Goal: Task Accomplishment & Management: Use online tool/utility

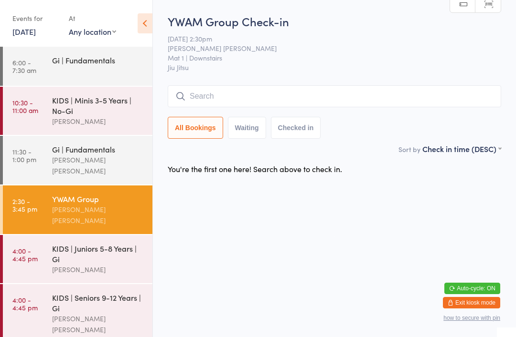
click at [347, 104] on input "search" at bounding box center [334, 96] width 333 height 22
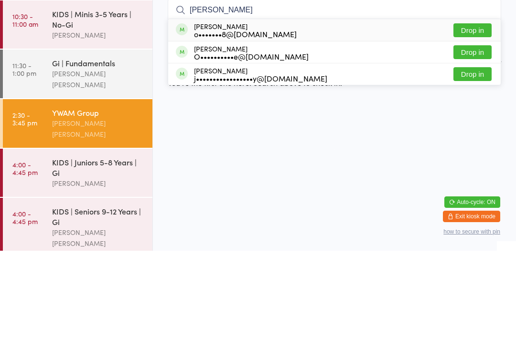
type input "[PERSON_NAME]"
click at [471, 132] on button "Drop in" at bounding box center [472, 139] width 38 height 14
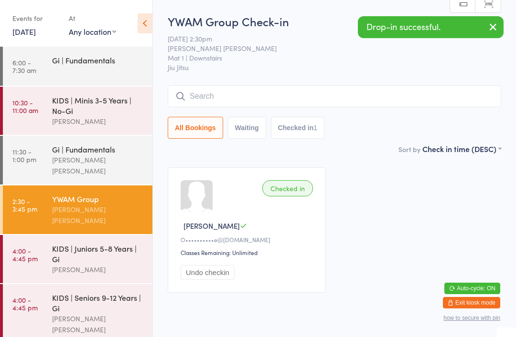
click at [266, 105] on input "search" at bounding box center [334, 96] width 333 height 22
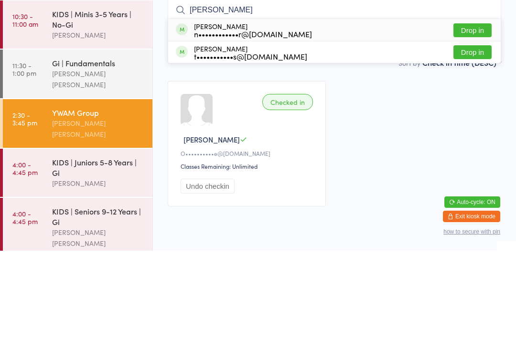
type input "[PERSON_NAME]"
click at [468, 110] on button "Drop in" at bounding box center [472, 117] width 38 height 14
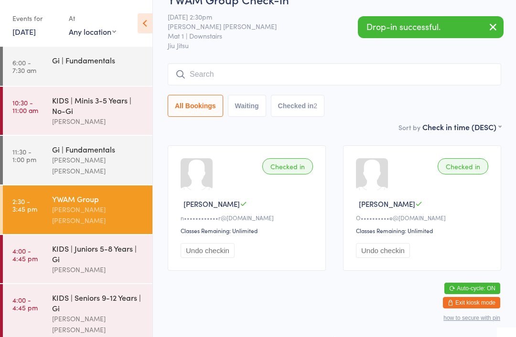
click at [404, 72] on input "search" at bounding box center [334, 74] width 333 height 22
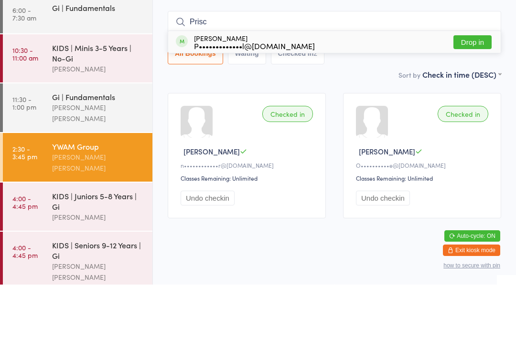
type input "Prisc"
click at [469, 88] on button "Drop in" at bounding box center [472, 95] width 38 height 14
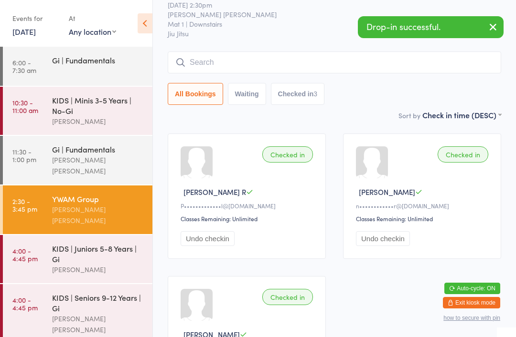
click at [215, 59] on input "search" at bounding box center [334, 63] width 333 height 22
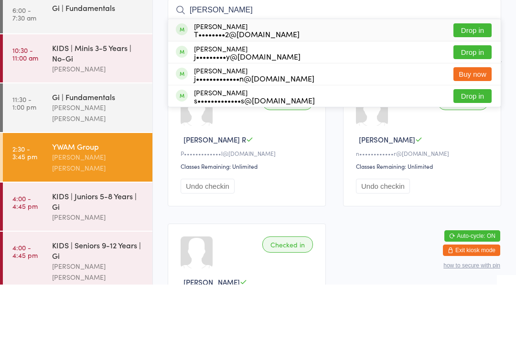
type input "[PERSON_NAME]"
click at [207, 72] on div "[PERSON_NAME] T••••••••2@[DOMAIN_NAME] Drop in" at bounding box center [334, 83] width 332 height 22
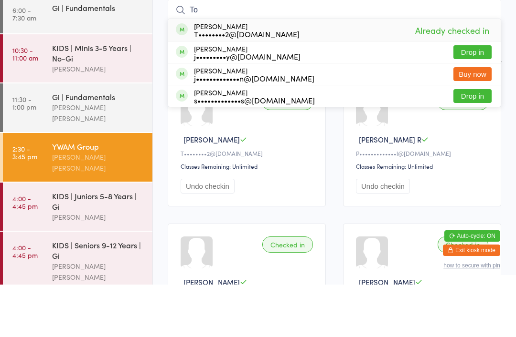
type input "T"
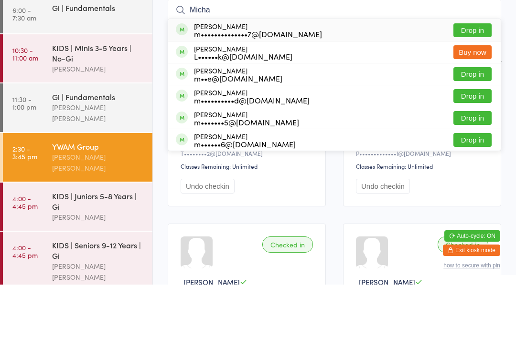
type input "Micha"
click at [477, 164] on button "Drop in" at bounding box center [472, 171] width 38 height 14
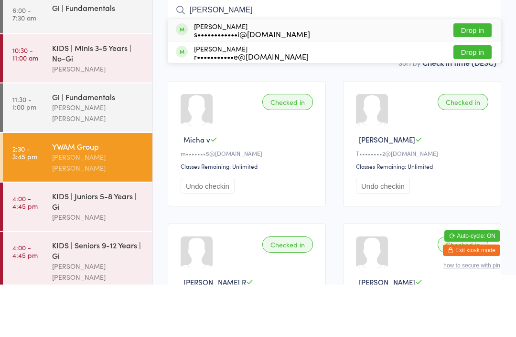
type input "[PERSON_NAME]"
click at [473, 76] on button "Drop in" at bounding box center [472, 83] width 38 height 14
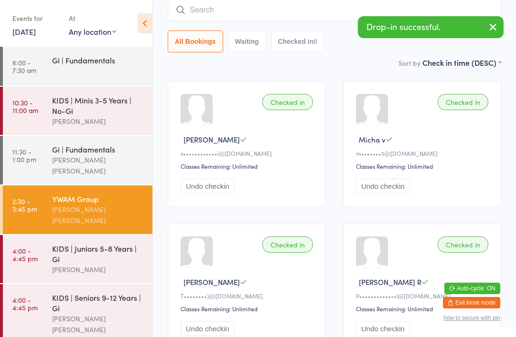
click at [273, 7] on input "search" at bounding box center [334, 10] width 333 height 22
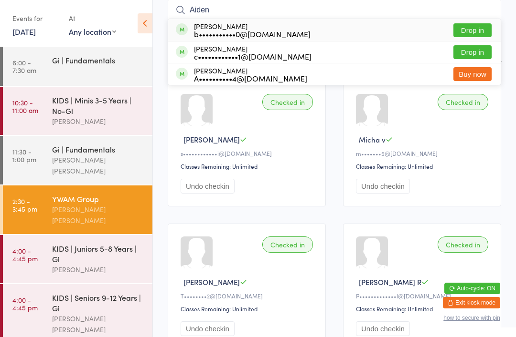
type input "Aiden"
click at [481, 31] on button "Drop in" at bounding box center [472, 30] width 38 height 14
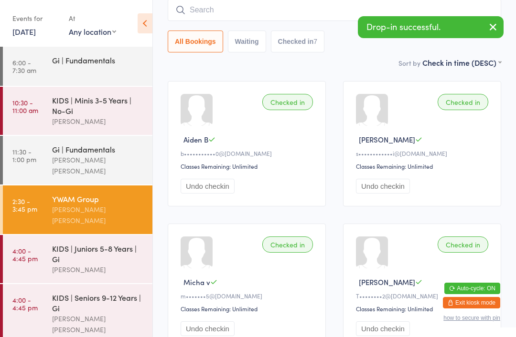
click at [280, 11] on input "search" at bounding box center [334, 10] width 333 height 22
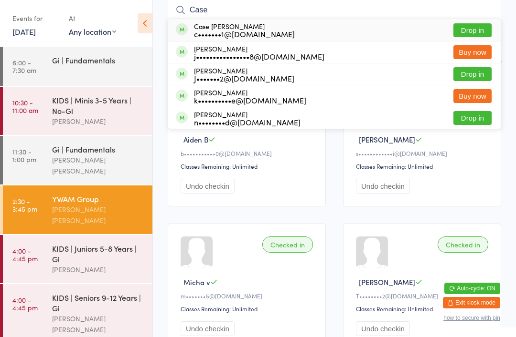
type input "Case"
click at [476, 32] on button "Drop in" at bounding box center [472, 30] width 38 height 14
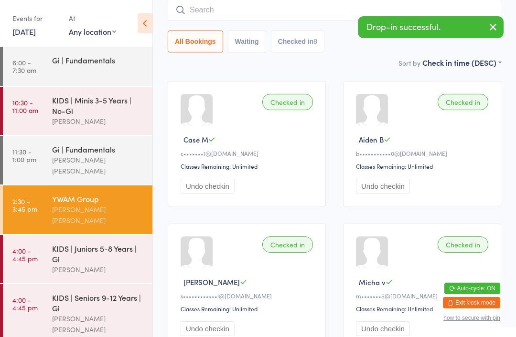
click at [300, 8] on input "search" at bounding box center [334, 10] width 333 height 22
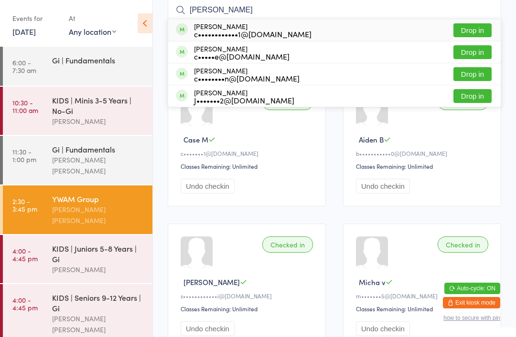
type input "[PERSON_NAME]"
click at [482, 76] on button "Drop in" at bounding box center [472, 74] width 38 height 14
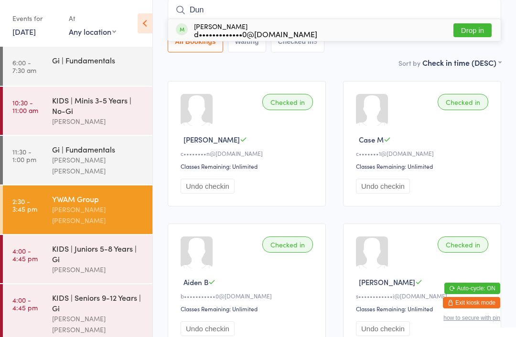
type input "Dun"
click at [218, 31] on div "d•••••••••••••0@[DOMAIN_NAME]" at bounding box center [255, 34] width 123 height 8
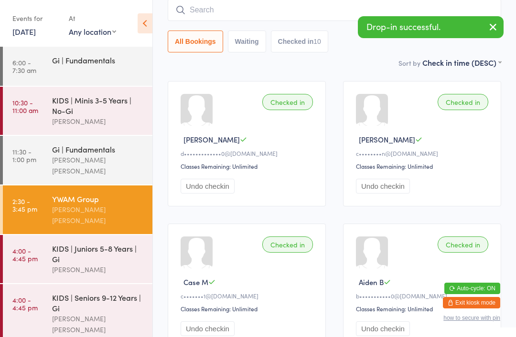
click at [219, 18] on input "search" at bounding box center [334, 10] width 333 height 22
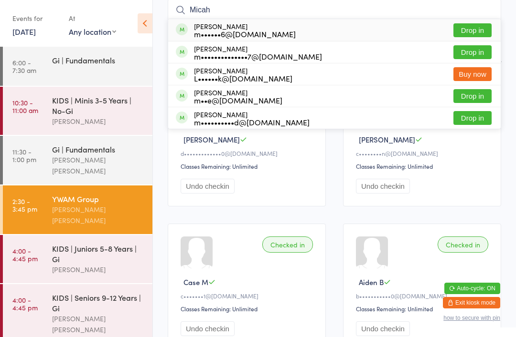
type input "Micah"
click at [473, 25] on button "Drop in" at bounding box center [472, 30] width 38 height 14
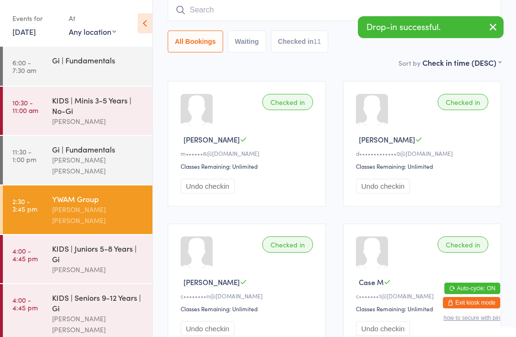
click at [318, 17] on input "search" at bounding box center [334, 10] width 333 height 22
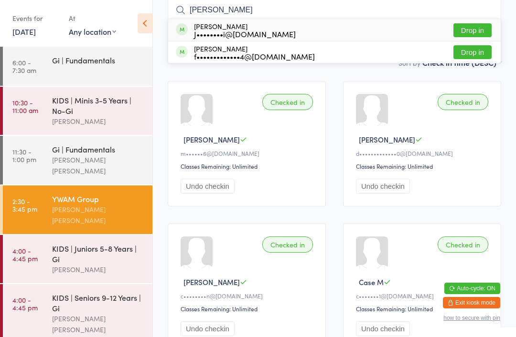
type input "[PERSON_NAME]"
click at [471, 53] on button "Drop in" at bounding box center [472, 52] width 38 height 14
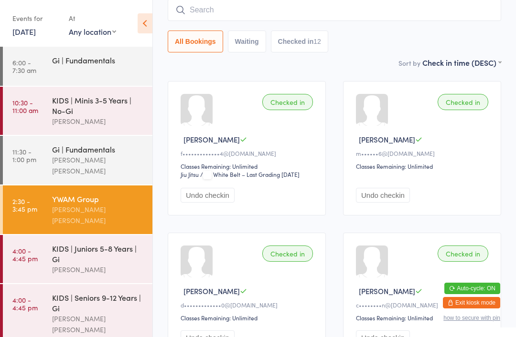
click at [433, 15] on input "search" at bounding box center [334, 10] width 333 height 22
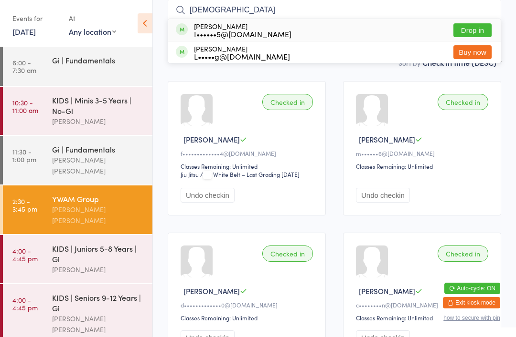
type input "[DEMOGRAPHIC_DATA]"
click at [285, 25] on div "[PERSON_NAME] I••••••5@[DOMAIN_NAME] Drop in" at bounding box center [334, 30] width 332 height 22
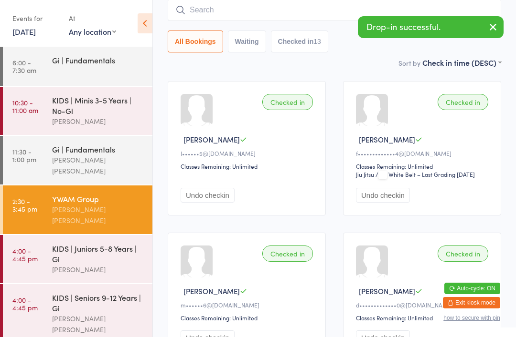
click at [213, 7] on input "search" at bounding box center [334, 10] width 333 height 22
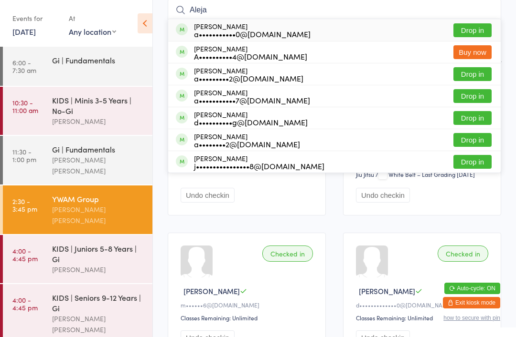
type input "Aleja"
click at [474, 26] on button "Drop in" at bounding box center [472, 30] width 38 height 14
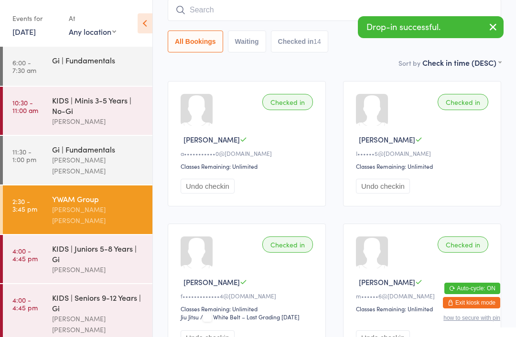
click at [315, 10] on input "search" at bounding box center [334, 10] width 333 height 22
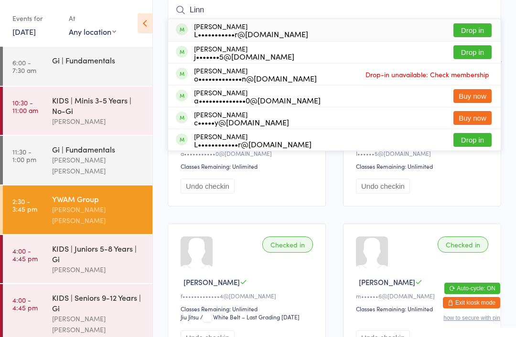
type input "Linn"
click at [473, 29] on button "Drop in" at bounding box center [472, 30] width 38 height 14
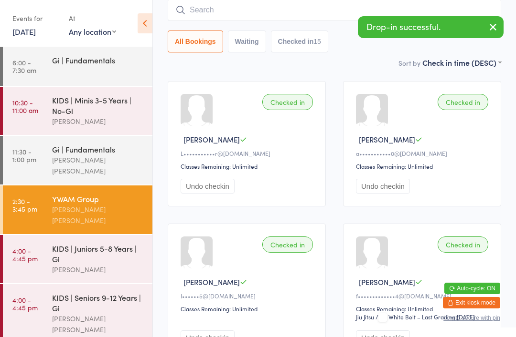
click at [285, 5] on input "search" at bounding box center [334, 10] width 333 height 22
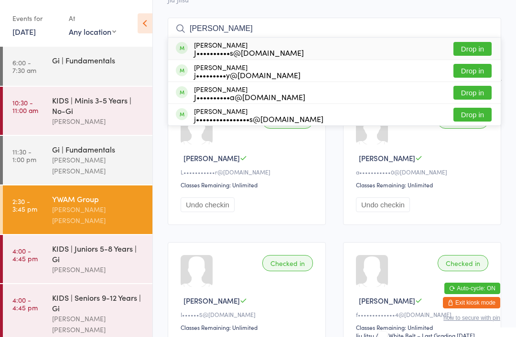
scroll to position [65, 0]
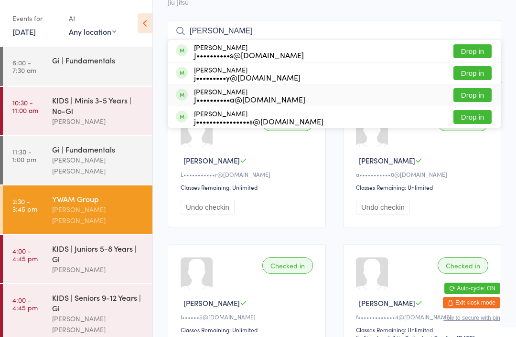
type input "[PERSON_NAME]"
click at [322, 97] on div "[PERSON_NAME] J••••••••••a@[DOMAIN_NAME] Drop in" at bounding box center [334, 94] width 332 height 21
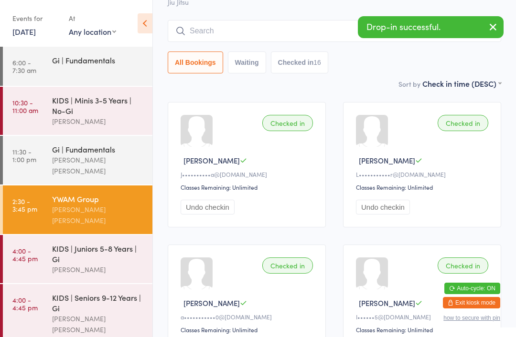
click at [309, 28] on input "search" at bounding box center [334, 31] width 333 height 22
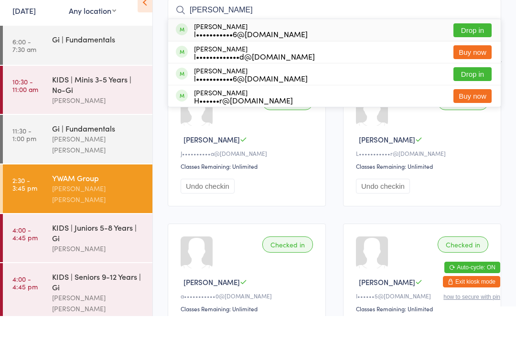
type input "[PERSON_NAME]"
click at [273, 95] on div "l•••••••••••6@[DOMAIN_NAME]" at bounding box center [251, 99] width 114 height 8
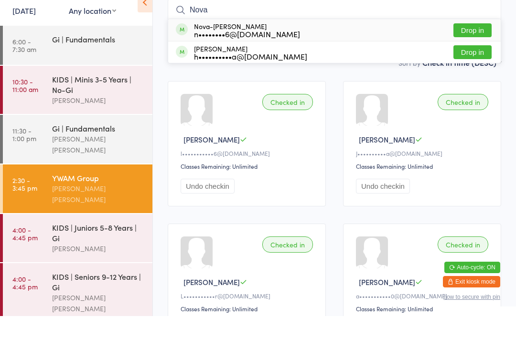
type input "Nova"
click at [477, 44] on button "Drop in" at bounding box center [472, 51] width 38 height 14
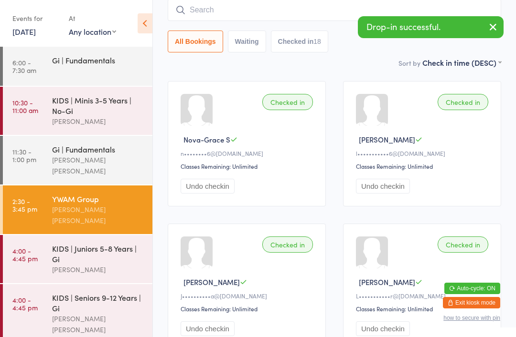
click at [211, 20] on input "search" at bounding box center [334, 10] width 333 height 22
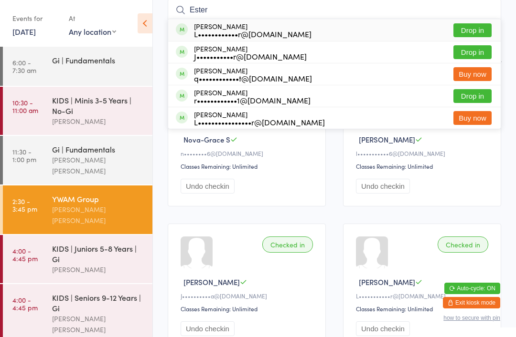
type input "Ester"
click at [482, 30] on button "Drop in" at bounding box center [472, 30] width 38 height 14
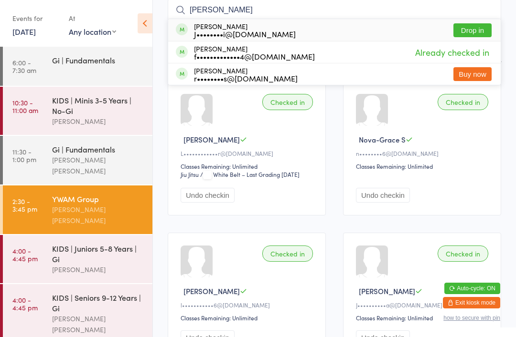
type input "[PERSON_NAME]"
click at [482, 35] on button "Drop in" at bounding box center [472, 30] width 38 height 14
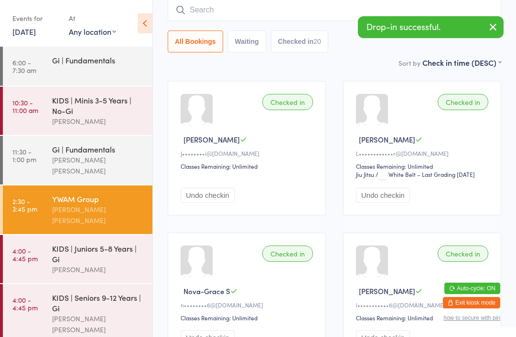
click at [295, 7] on input "search" at bounding box center [334, 10] width 333 height 22
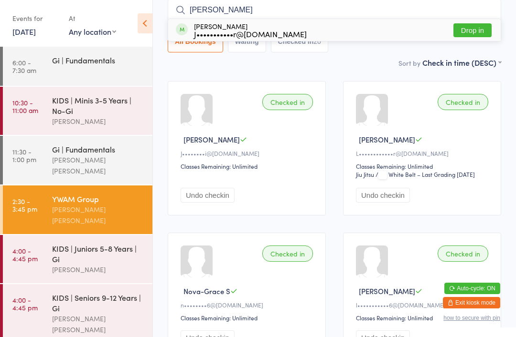
type input "[PERSON_NAME]"
click at [253, 26] on div "[PERSON_NAME] J•••••••••••r@[DOMAIN_NAME]" at bounding box center [250, 29] width 113 height 15
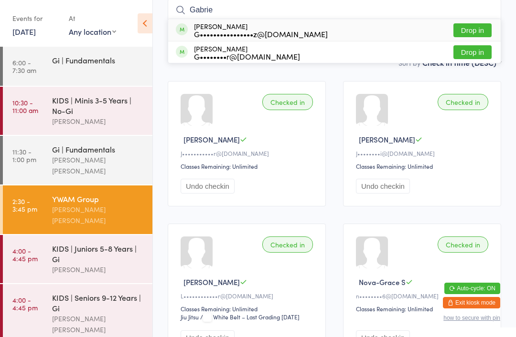
type input "Gabrie"
click at [478, 33] on button "Drop in" at bounding box center [472, 30] width 38 height 14
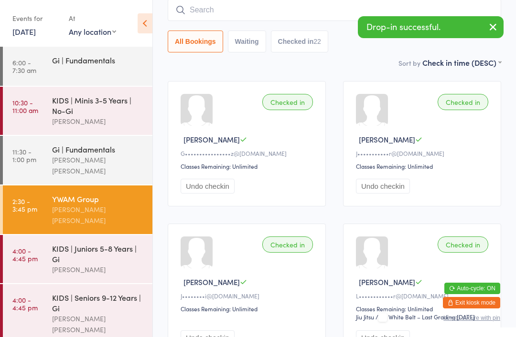
scroll to position [85, 0]
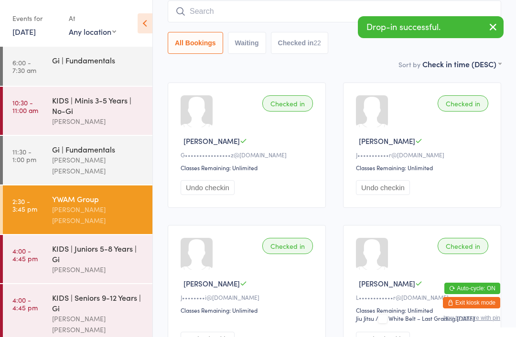
click at [287, 22] on input "search" at bounding box center [334, 11] width 333 height 22
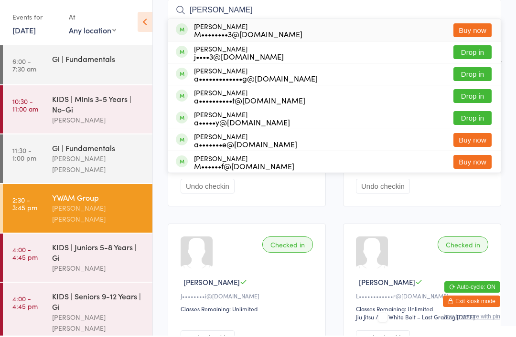
type input "[PERSON_NAME]"
click at [480, 79] on button "Drop in" at bounding box center [472, 76] width 38 height 14
